Goal: Information Seeking & Learning: Learn about a topic

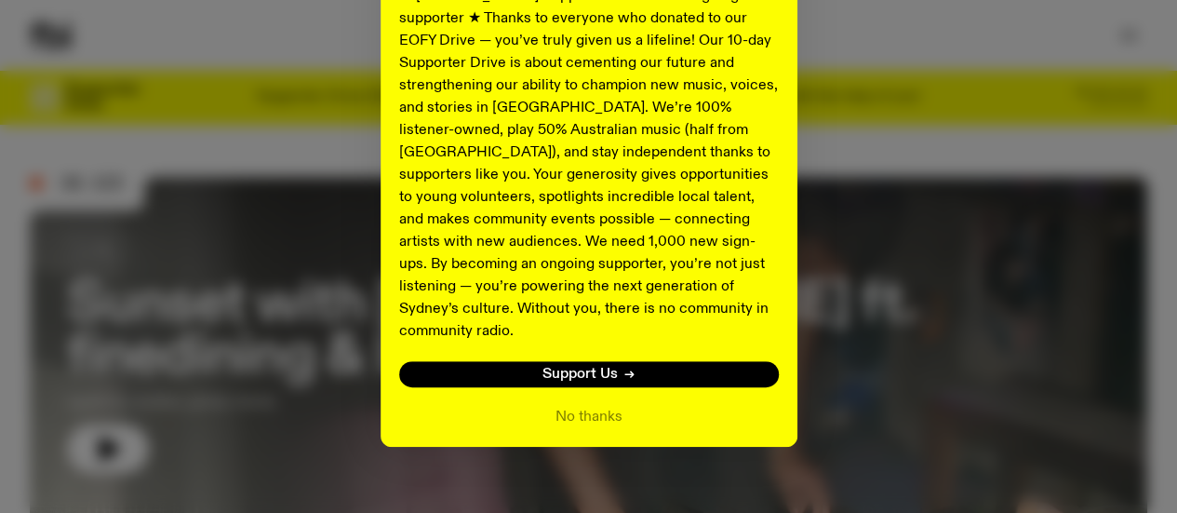
scroll to position [408, 0]
click at [566, 406] on button "No thanks" at bounding box center [589, 417] width 67 height 22
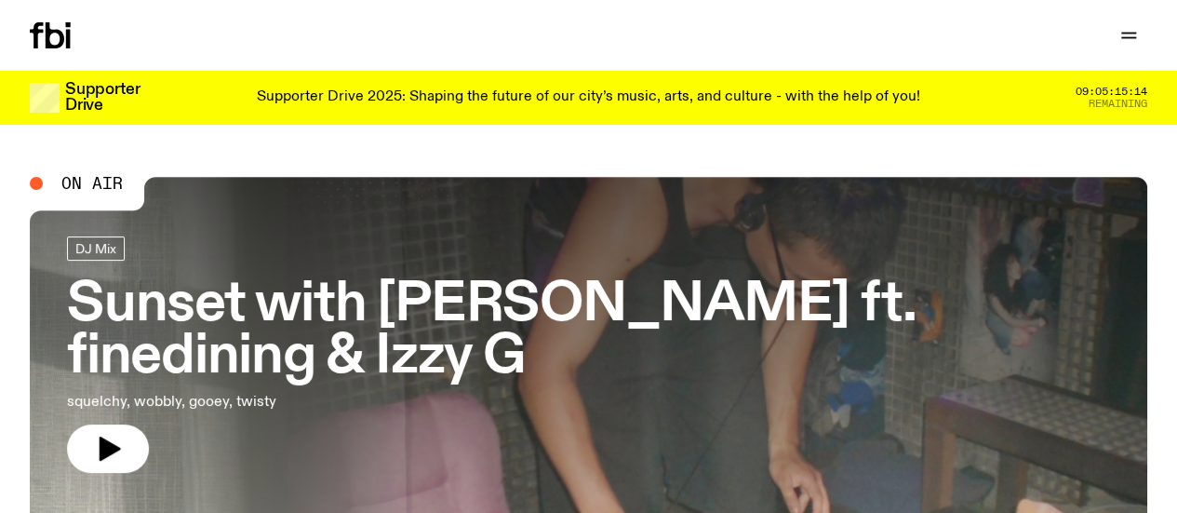
click at [0, 0] on link "Explore" at bounding box center [0, 0] width 0 height 0
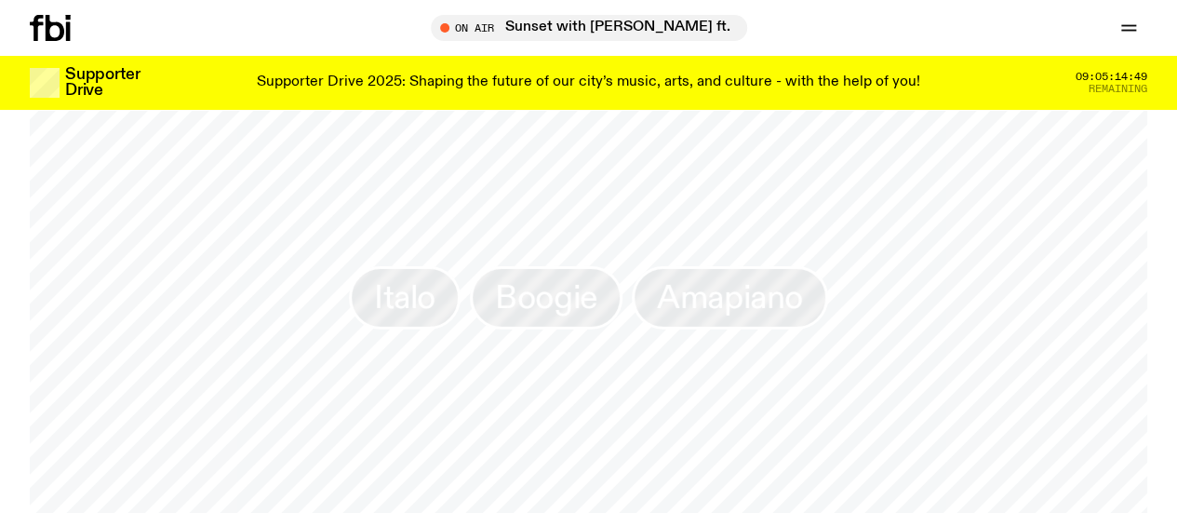
scroll to position [2716, 0]
drag, startPoint x: 433, startPoint y: 263, endPoint x: 307, endPoint y: 30, distance: 265.3
click at [0, 0] on link "Read" at bounding box center [0, 0] width 0 height 0
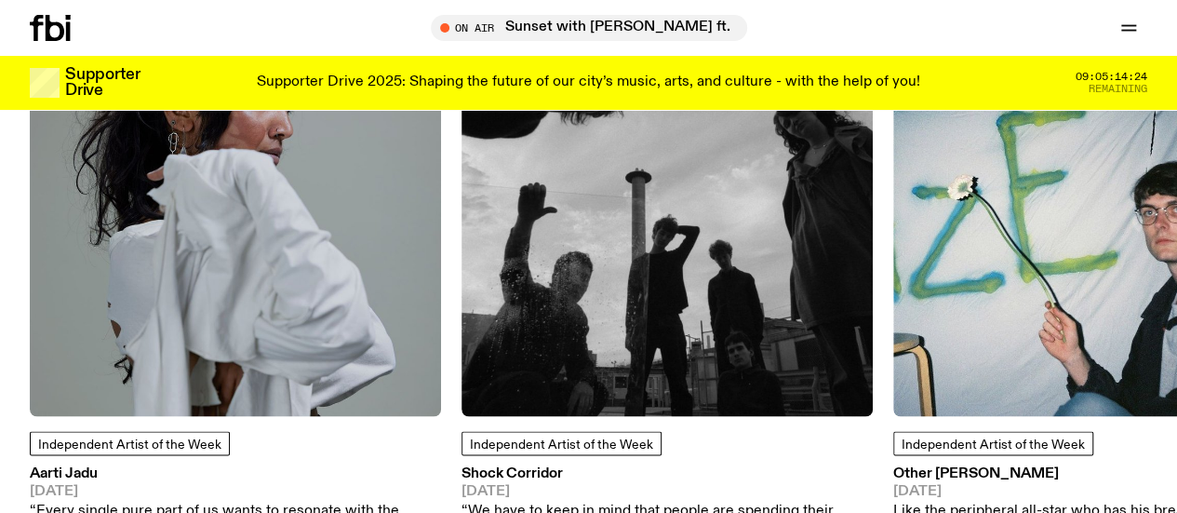
scroll to position [1561, 0]
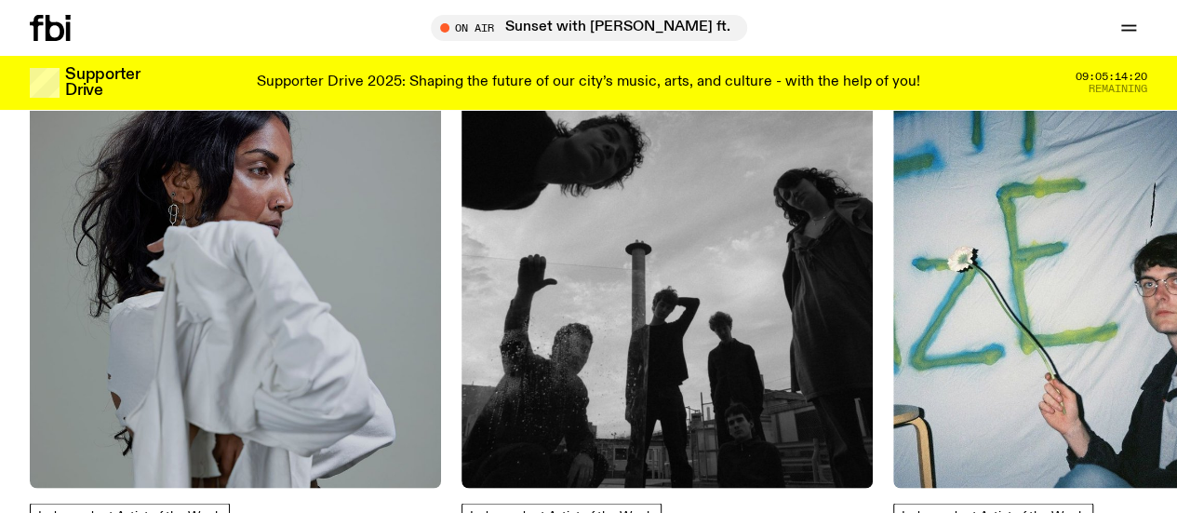
click at [63, 27] on icon at bounding box center [50, 28] width 41 height 26
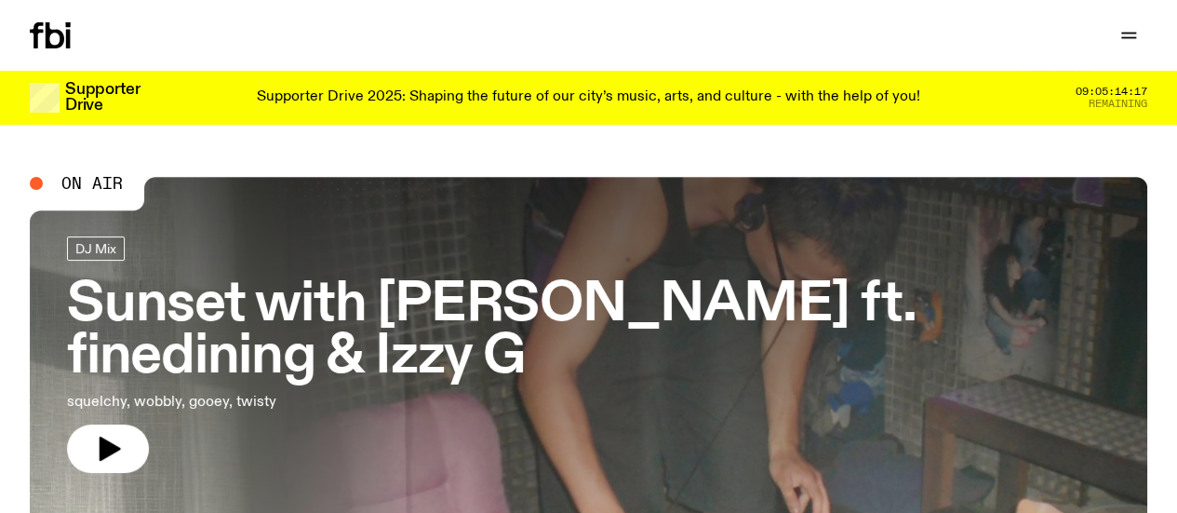
click at [0, 0] on icon "button" at bounding box center [0, 0] width 0 height 0
click at [0, 0] on link "Newsletter" at bounding box center [0, 0] width 0 height 0
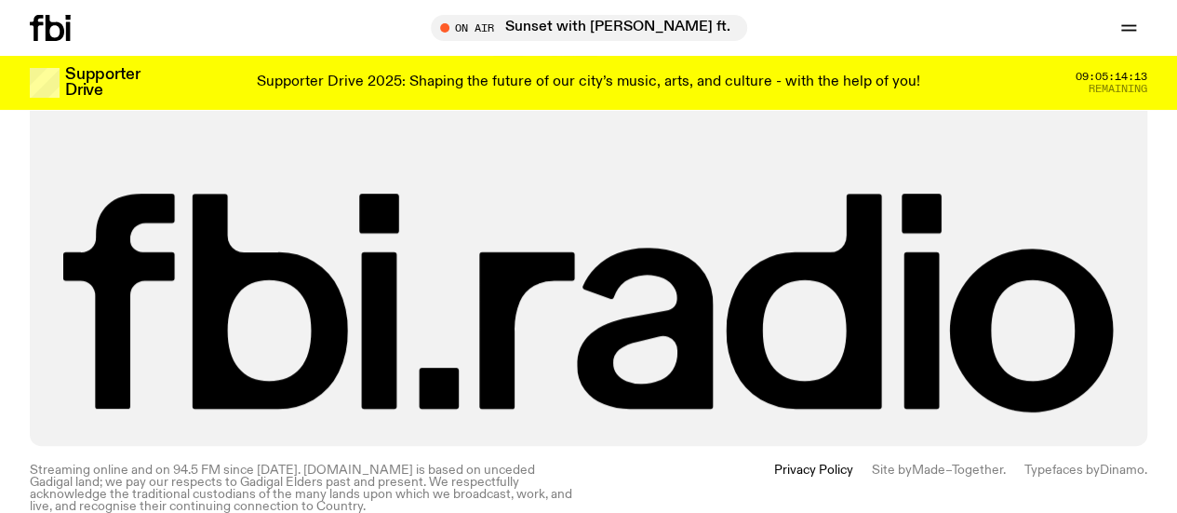
scroll to position [605, 0]
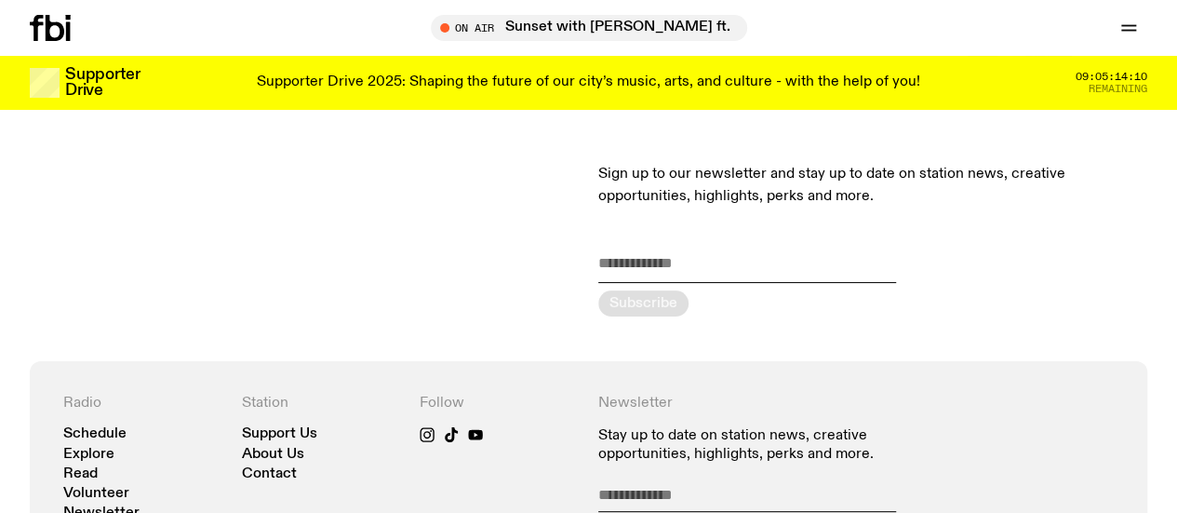
click at [0, 0] on link "Read" at bounding box center [0, 0] width 0 height 0
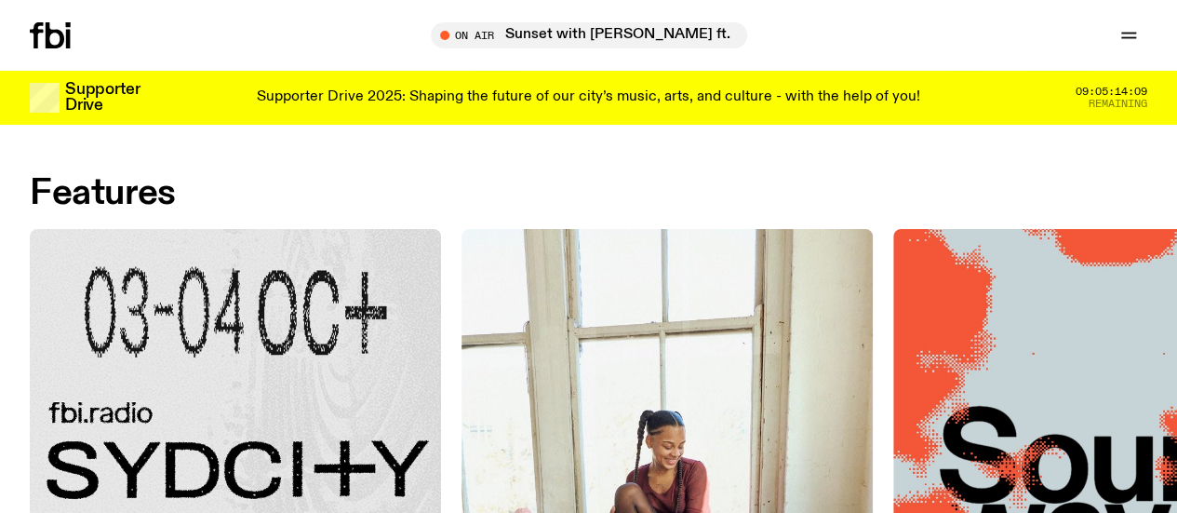
click at [0, 0] on link "Explore" at bounding box center [0, 0] width 0 height 0
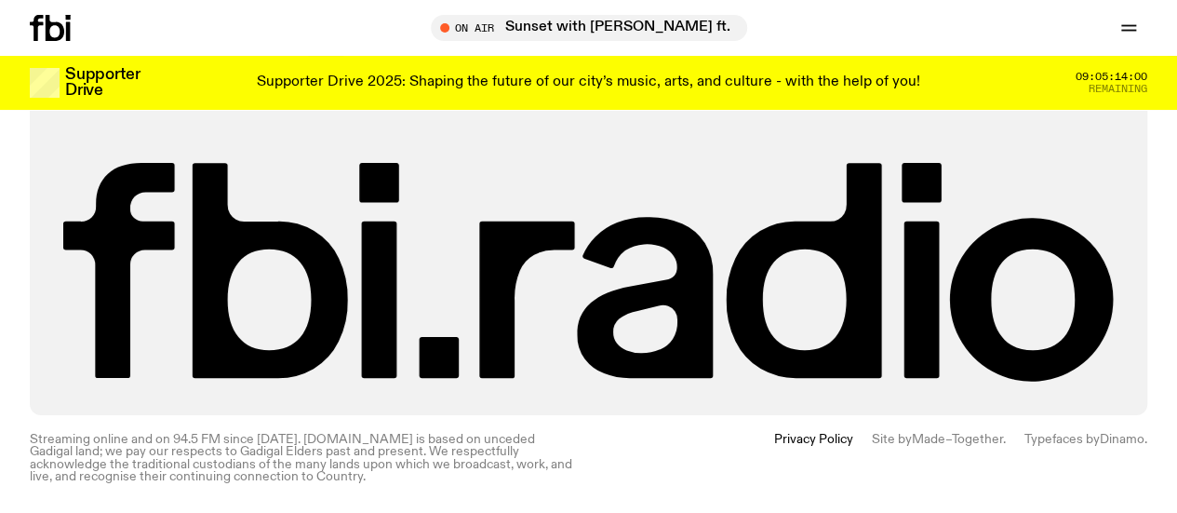
scroll to position [3558, 0]
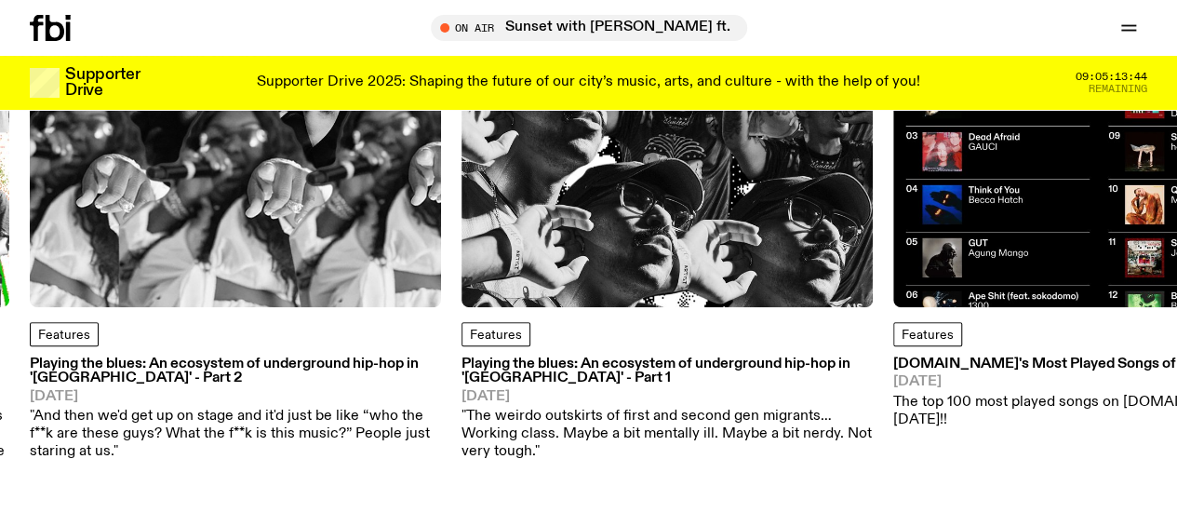
scroll to position [322, 0]
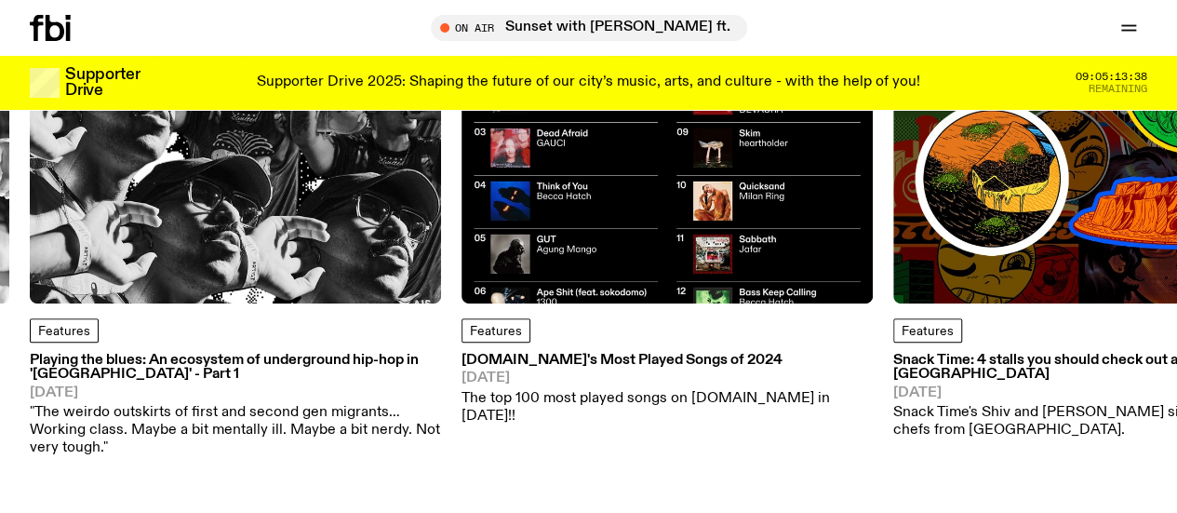
click at [933, 358] on h3 "Snack Time: 4 stalls you should check out at Powerhouse Lane" at bounding box center [1099, 368] width 411 height 28
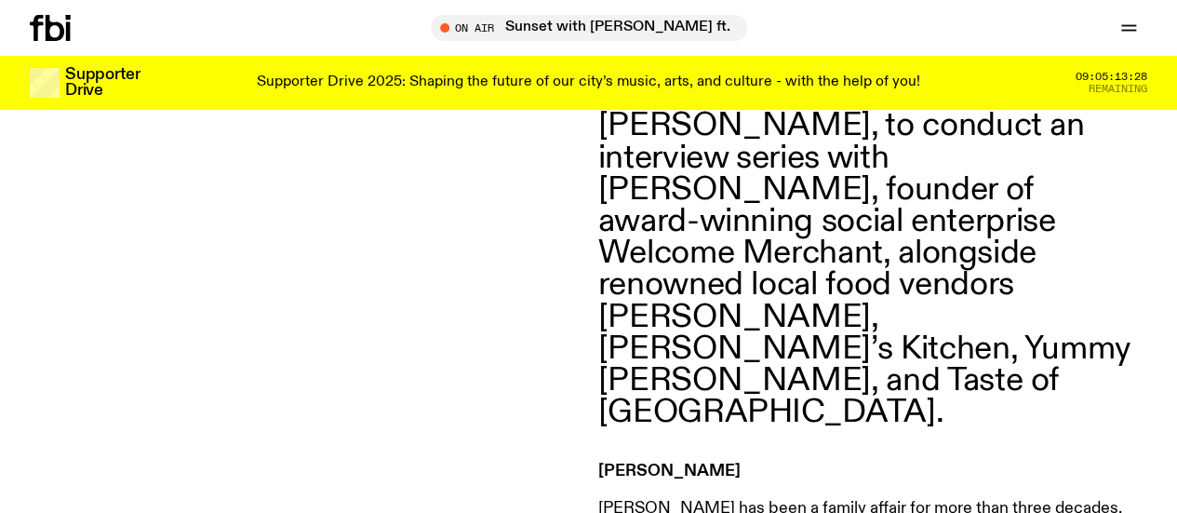
scroll to position [838, 0]
click at [0, 0] on icon "button" at bounding box center [0, 0] width 0 height 0
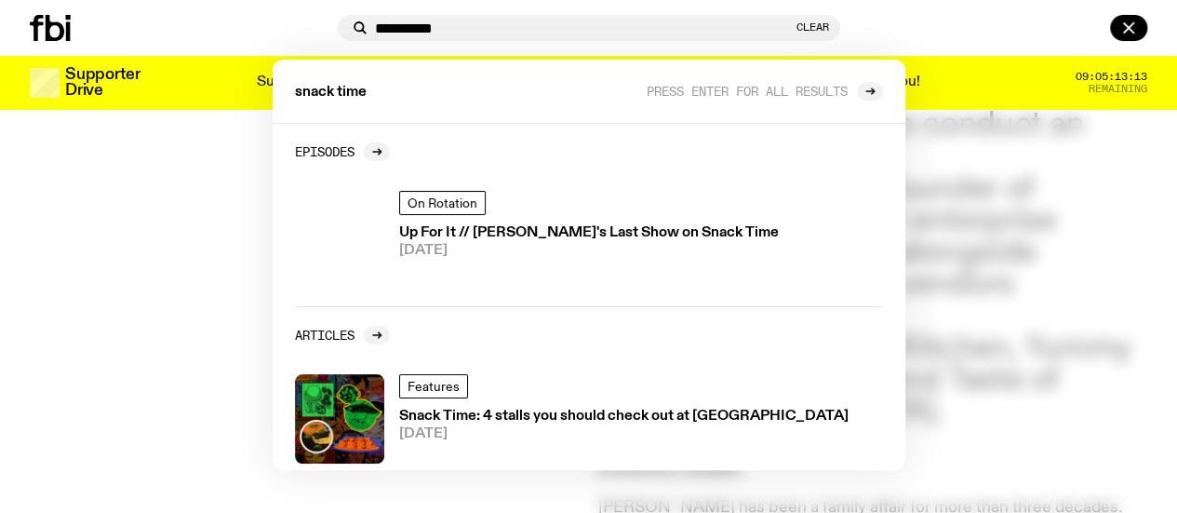
type input "**********"
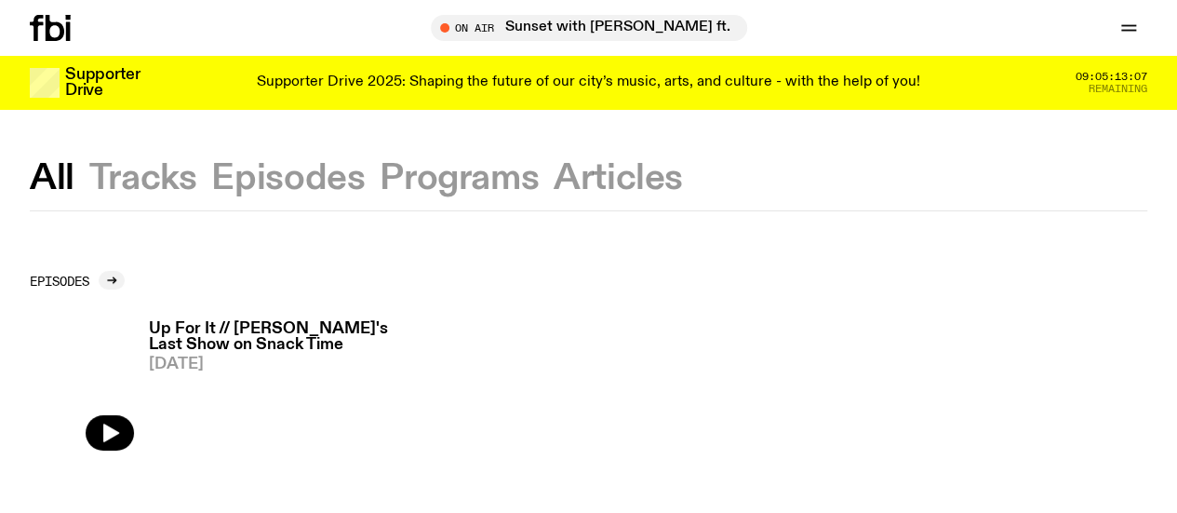
scroll to position [3, 0]
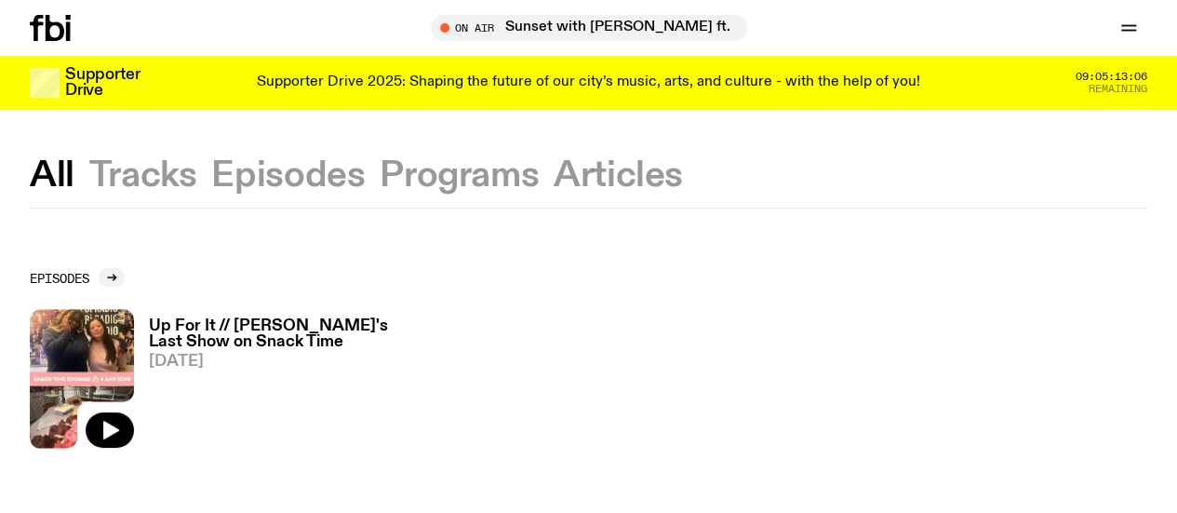
click at [234, 323] on h3 "Up For It // Ann's Last Show on Snack Time" at bounding box center [269, 334] width 241 height 32
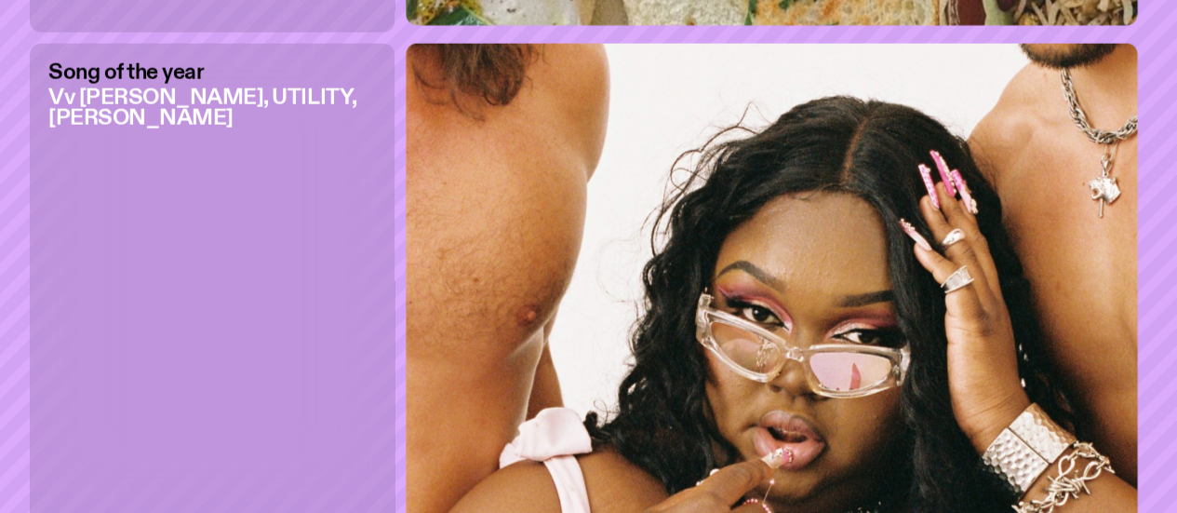
scroll to position [2241, 0]
click at [440, 228] on img at bounding box center [777, 290] width 742 height 494
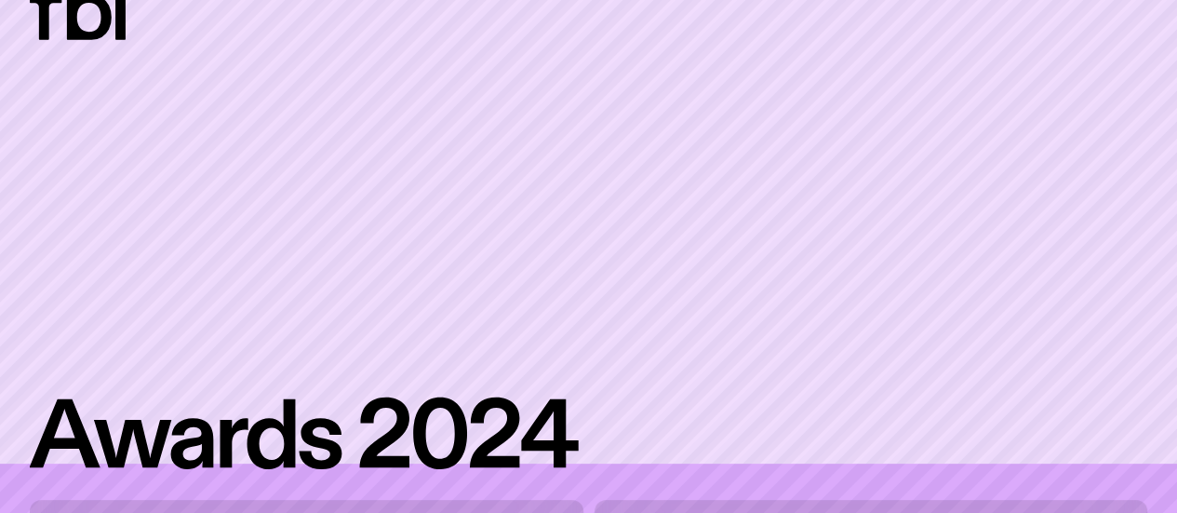
scroll to position [51, 0]
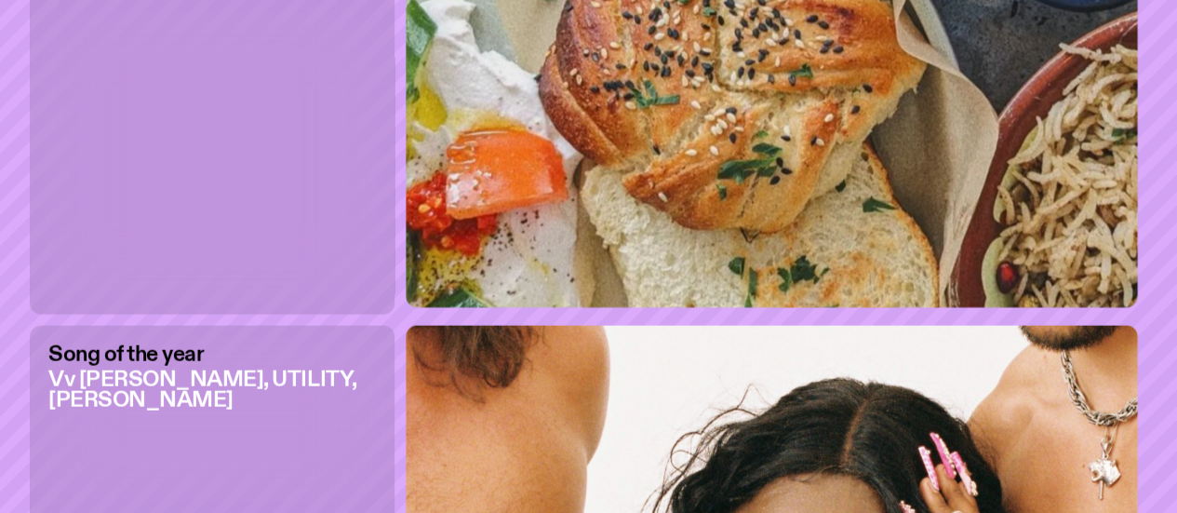
scroll to position [1982, 0]
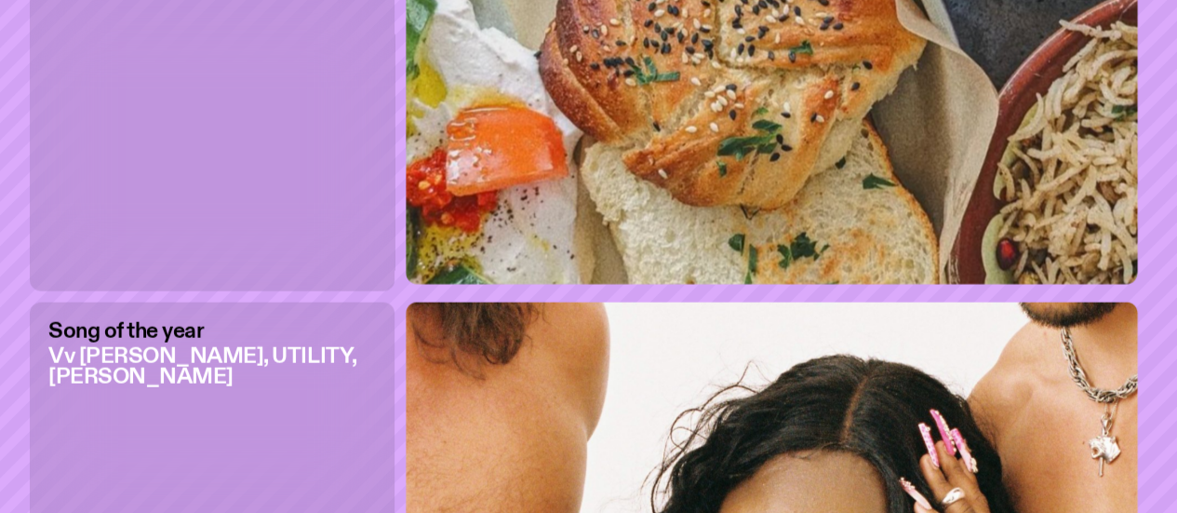
click at [169, 228] on div "Best eats Khamsa Eatery Presented by" at bounding box center [212, 44] width 365 height 494
click at [519, 192] on img at bounding box center [777, 44] width 742 height 494
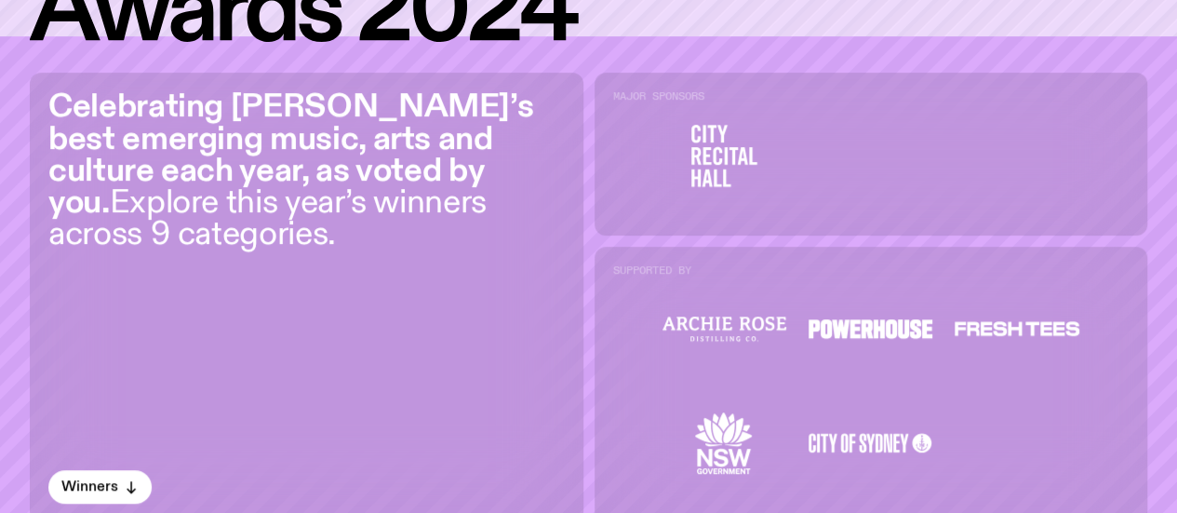
scroll to position [506, 0]
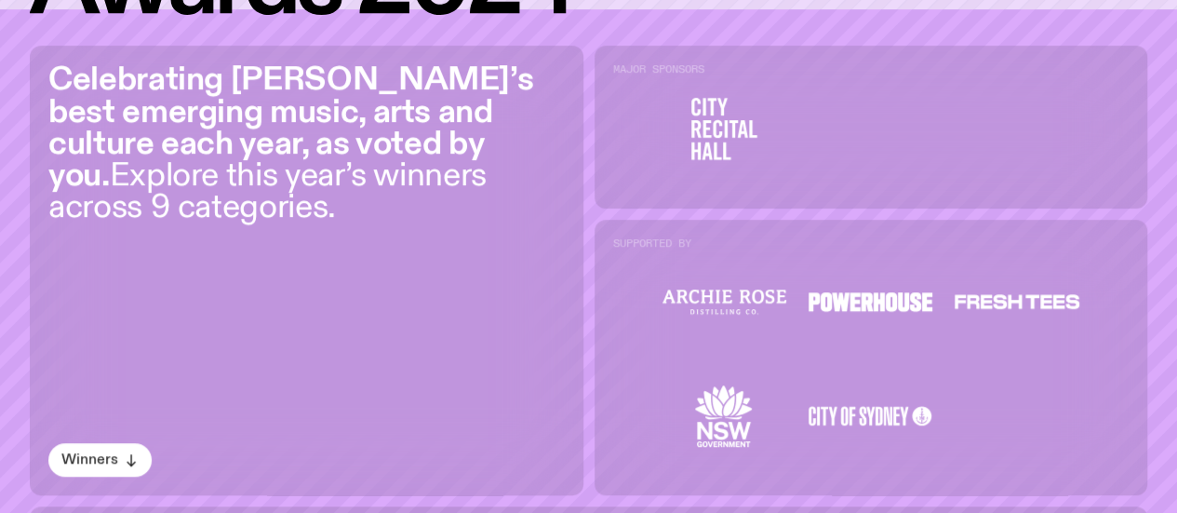
click at [117, 451] on button "Winners" at bounding box center [99, 460] width 103 height 34
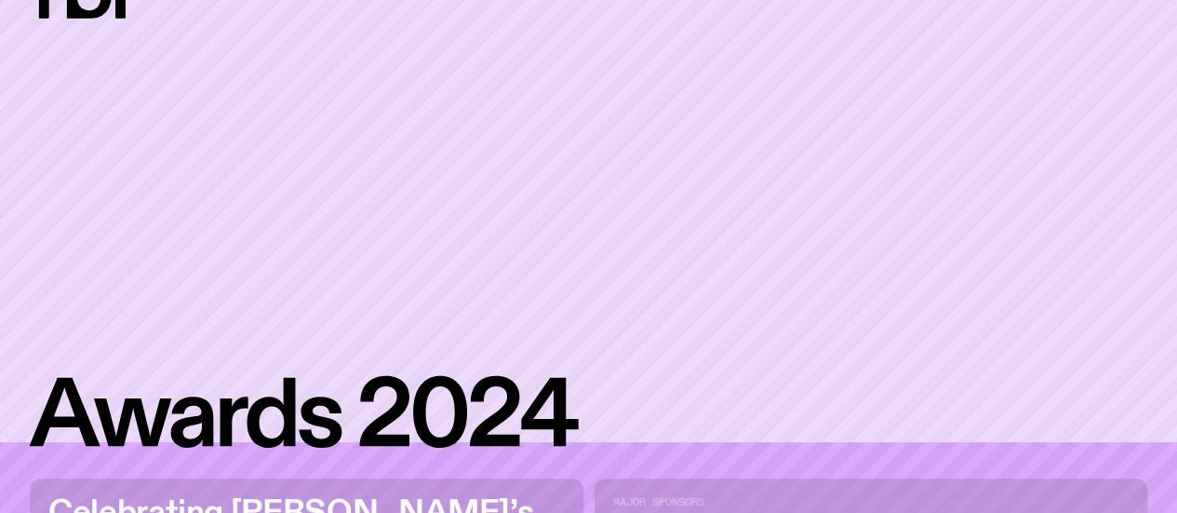
scroll to position [0, 0]
